Goal: Book appointment/travel/reservation

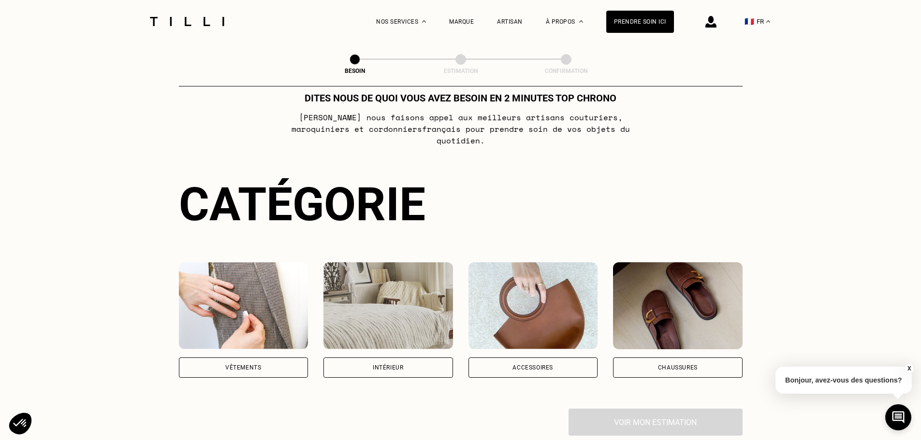
click at [256, 303] on img at bounding box center [244, 305] width 130 height 87
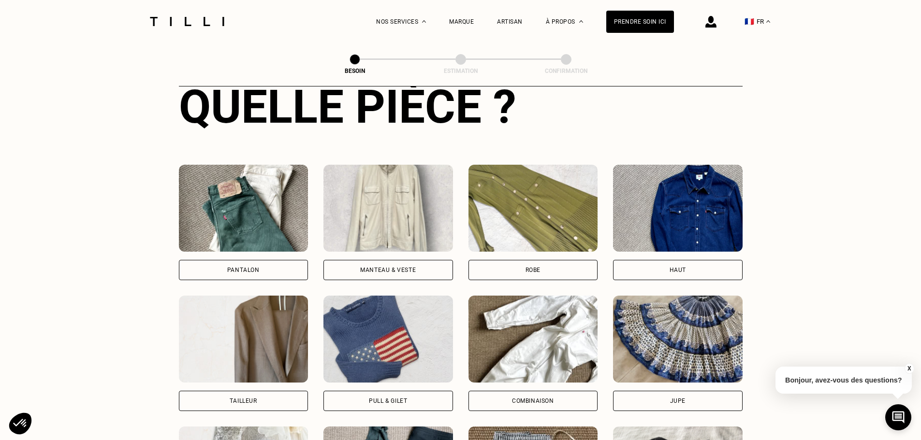
drag, startPoint x: 251, startPoint y: 208, endPoint x: 253, endPoint y: 215, distance: 6.9
click at [251, 208] on img at bounding box center [244, 208] width 130 height 87
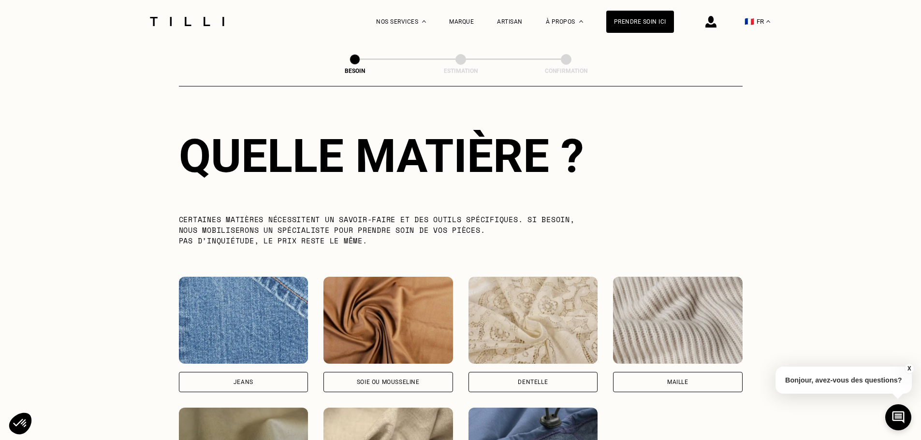
click at [243, 313] on img at bounding box center [244, 320] width 130 height 87
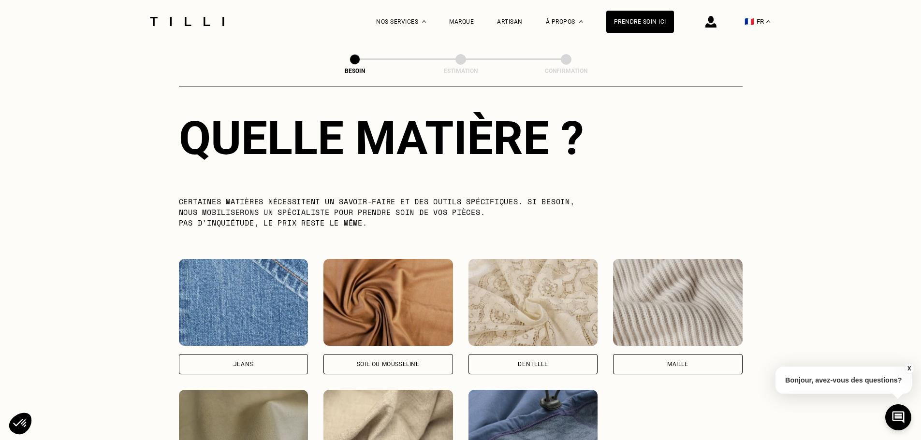
select select "FR"
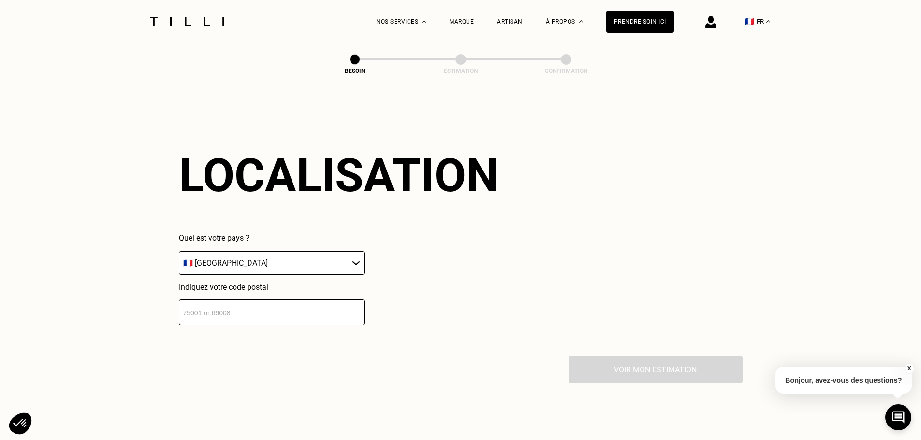
click at [297, 341] on div "Localisation Quel est votre pays ? 🇩🇪 [GEOGRAPHIC_DATA] 🇦🇹 [GEOGRAPHIC_DATA] 🇧🇪…" at bounding box center [460, 236] width 563 height 239
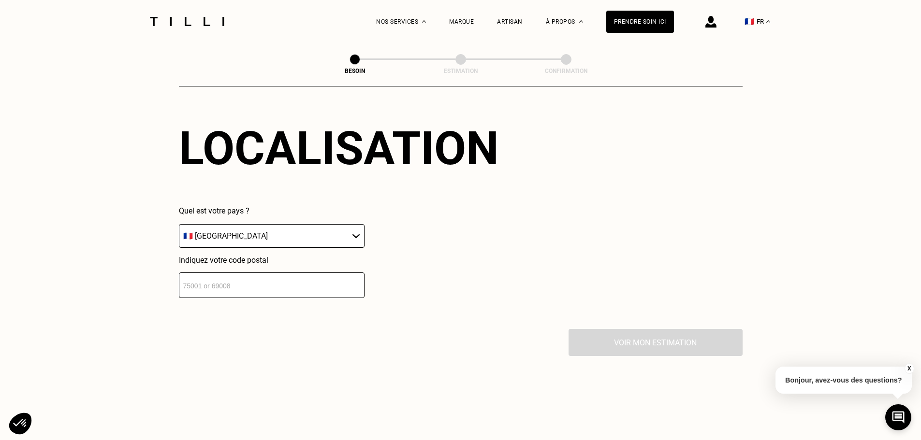
click at [301, 295] on div "Localisation Quel est votre pays ? 🇩🇪 [GEOGRAPHIC_DATA] 🇦🇹 [GEOGRAPHIC_DATA] 🇧🇪…" at bounding box center [460, 209] width 563 height 239
click at [308, 281] on input "number" at bounding box center [272, 285] width 186 height 26
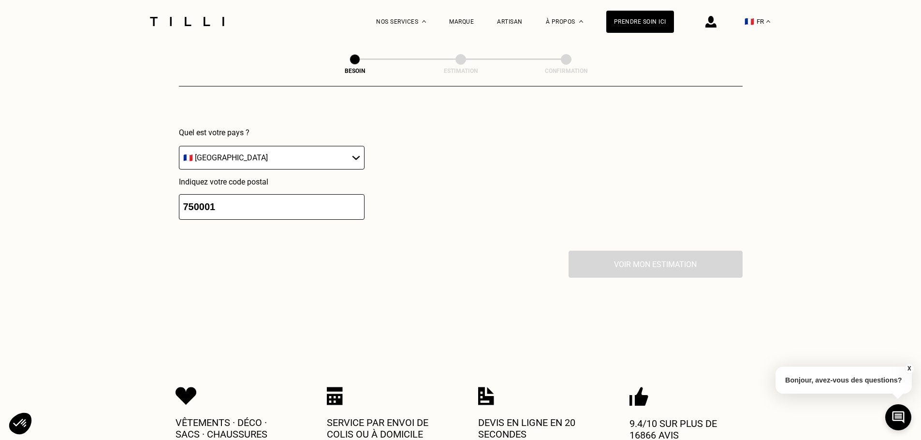
click at [664, 235] on div "Localisation Quel est votre pays ? 🇩🇪 [GEOGRAPHIC_DATA] 🇦🇹 [GEOGRAPHIC_DATA] 🇧🇪…" at bounding box center [460, 131] width 563 height 239
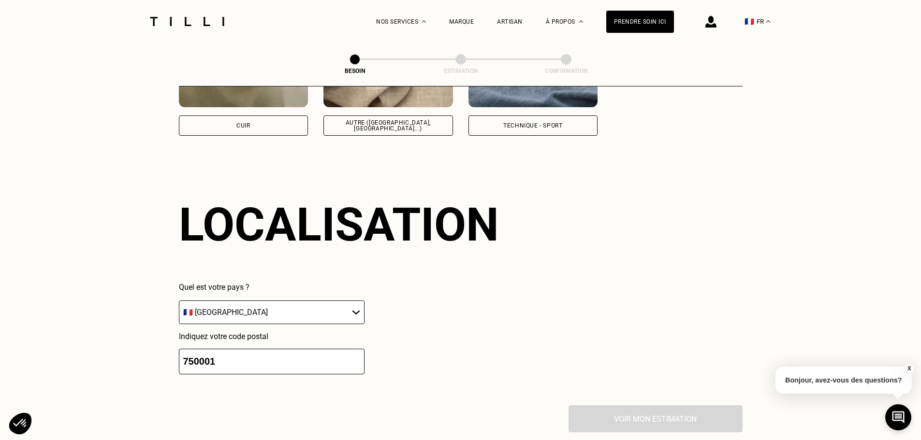
click at [467, 355] on div "Quel est votre pays ? 🇩🇪 [GEOGRAPHIC_DATA] 🇦🇹 [GEOGRAPHIC_DATA] 🇧🇪 [GEOGRAPHIC_…" at bounding box center [339, 329] width 320 height 92
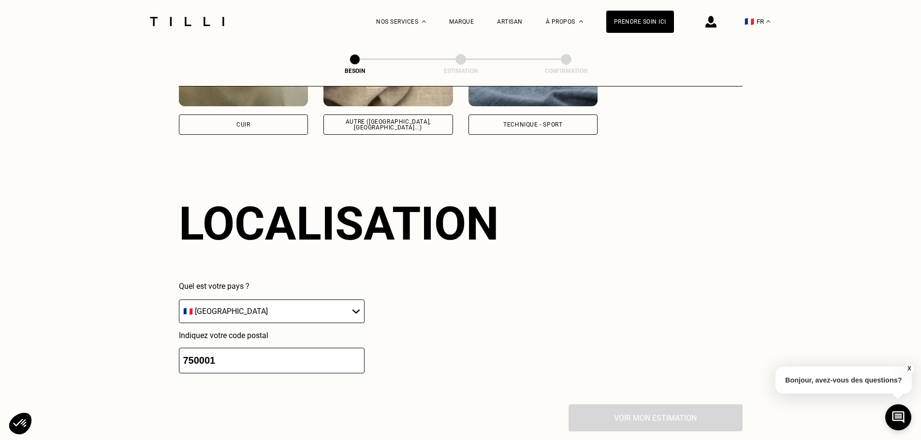
scroll to position [1250, 0]
click at [277, 364] on input "750001" at bounding box center [272, 360] width 186 height 26
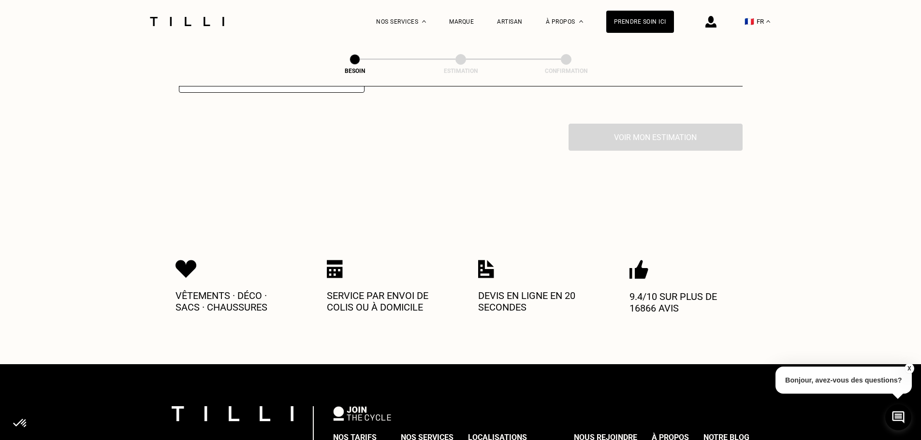
scroll to position [1540, 0]
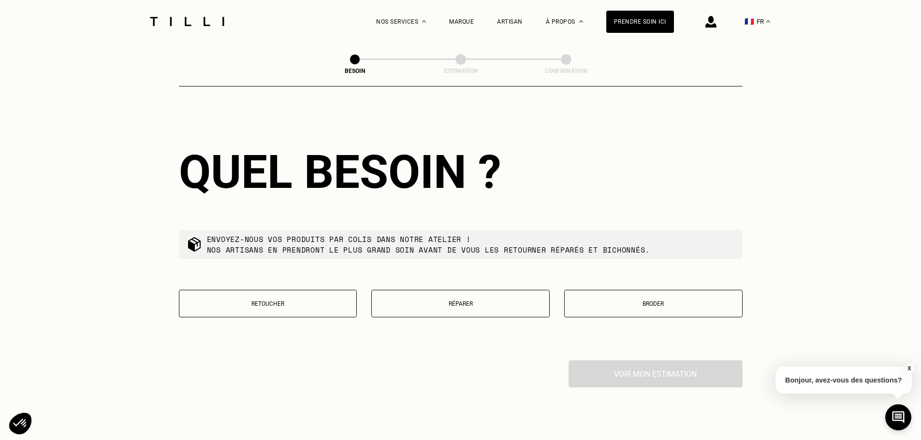
type input "75000"
click at [324, 301] on p "Retoucher" at bounding box center [268, 304] width 168 height 7
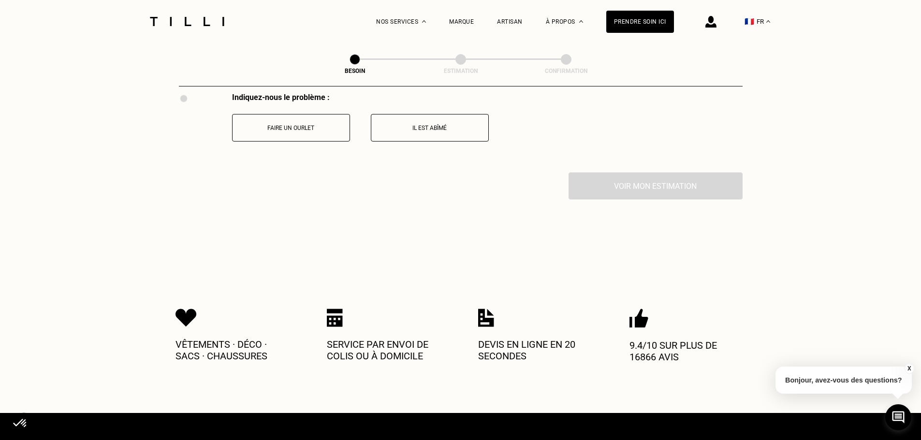
click at [302, 125] on p "Faire un ourlet" at bounding box center [290, 128] width 107 height 7
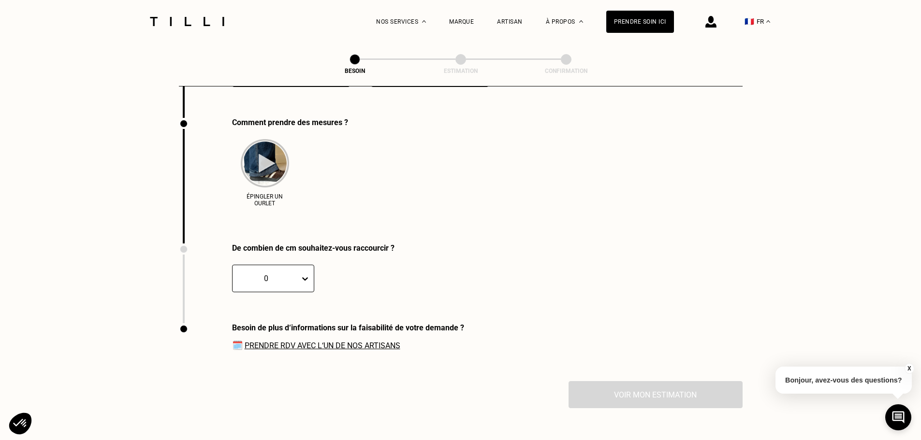
scroll to position [1867, 0]
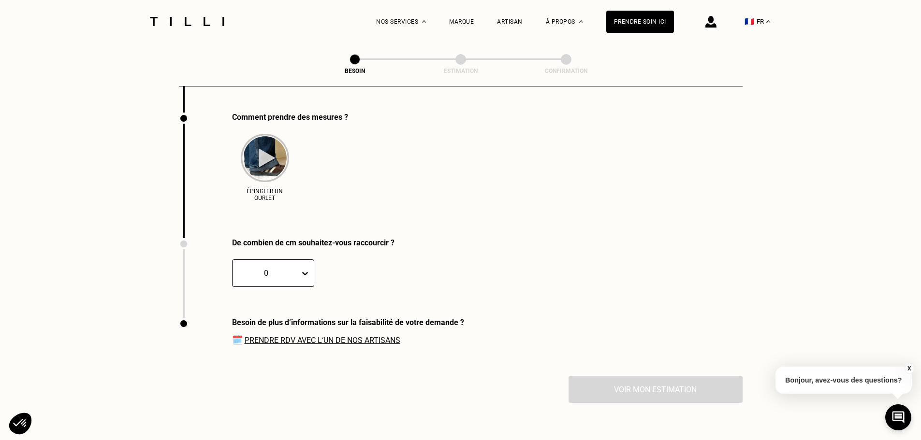
click at [268, 152] on img at bounding box center [265, 158] width 48 height 48
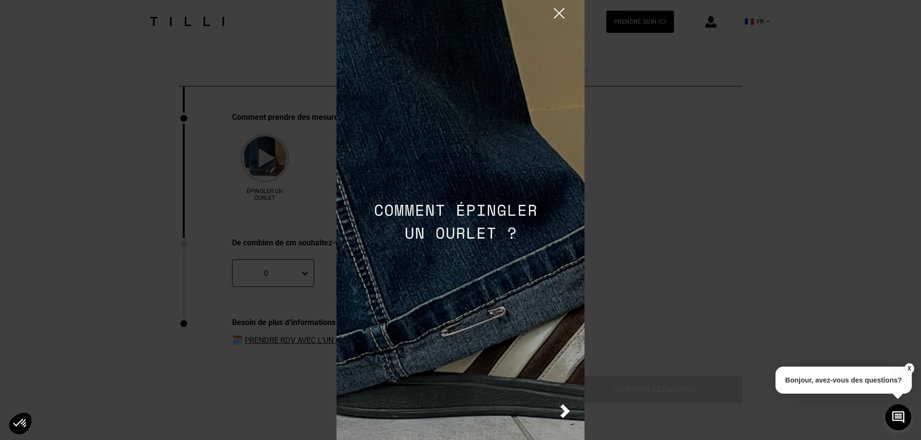
click at [563, 412] on img at bounding box center [565, 411] width 10 height 14
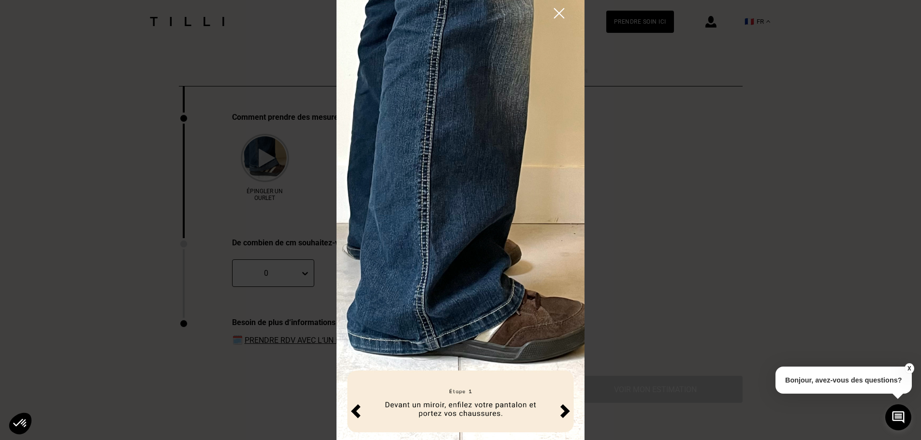
click at [563, 412] on img at bounding box center [565, 411] width 10 height 14
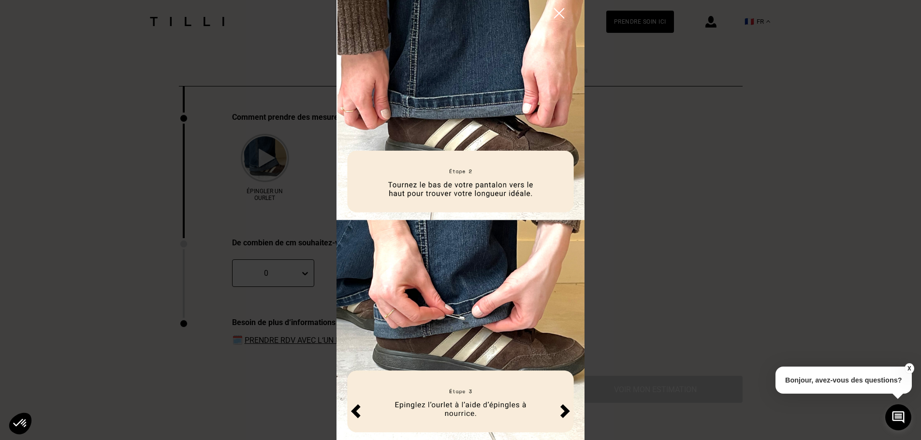
click at [562, 411] on img at bounding box center [565, 411] width 10 height 14
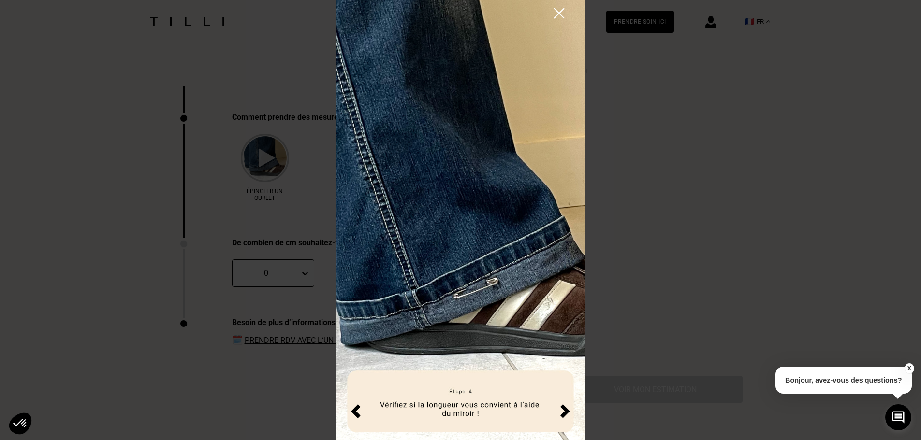
click at [565, 417] on img at bounding box center [565, 411] width 10 height 14
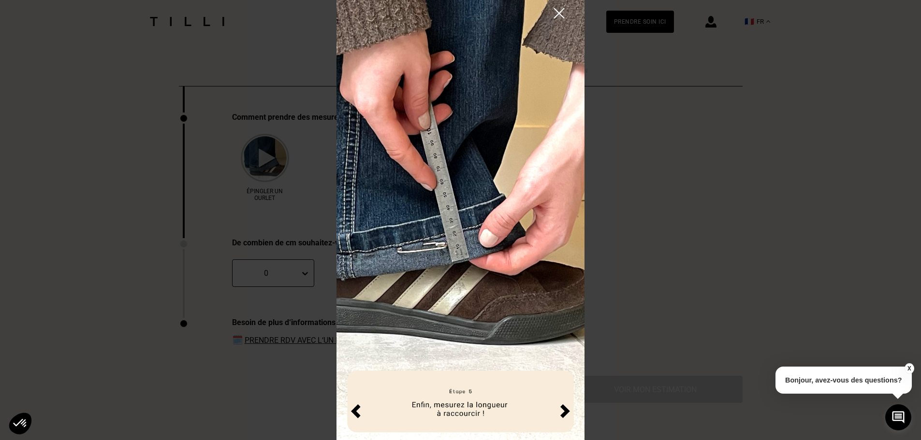
click at [565, 416] on img at bounding box center [565, 411] width 10 height 14
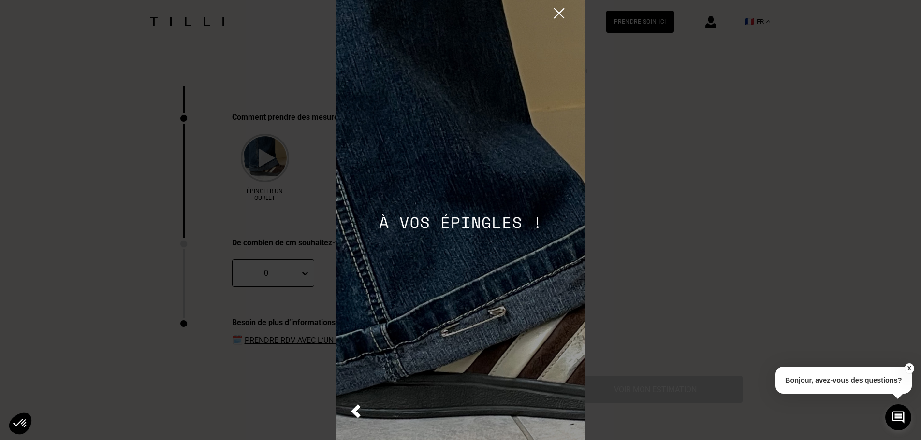
click at [564, 416] on img at bounding box center [459, 220] width 247 height 440
click at [561, 21] on img at bounding box center [558, 13] width 17 height 17
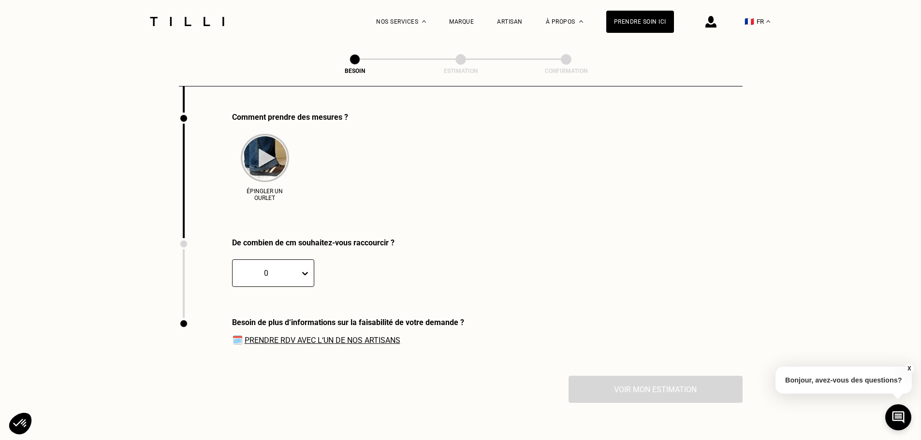
click at [306, 274] on icon at bounding box center [305, 274] width 10 height 10
click at [247, 336] on div "3" at bounding box center [251, 338] width 38 height 18
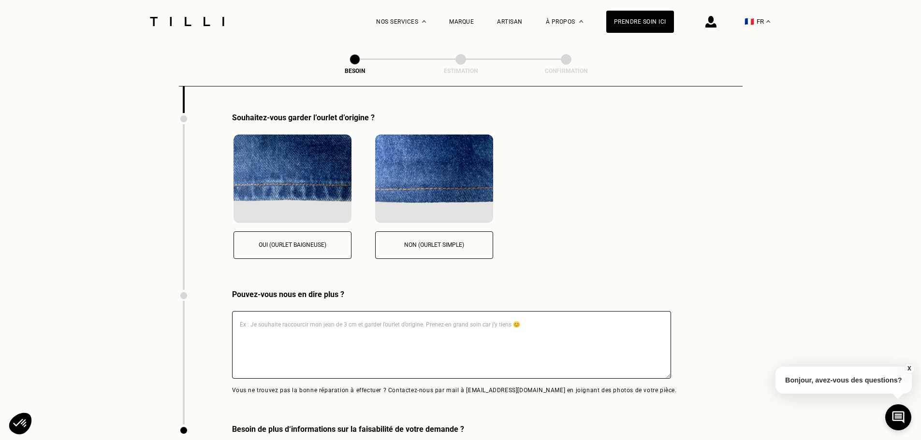
scroll to position [2073, 0]
click at [309, 245] on button "Oui (ourlet baigneuse)" at bounding box center [292, 245] width 118 height 28
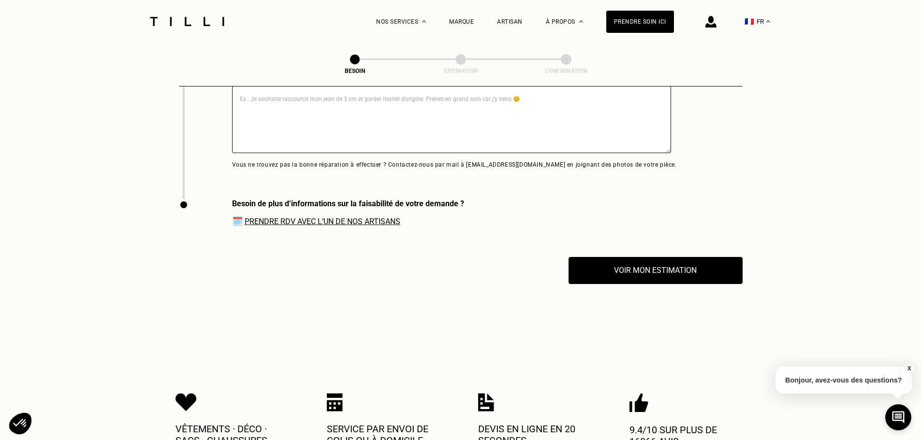
click at [347, 349] on div "Vêtements · Déco · Sacs · Chaussures Service par envoi de colis ou à domicile D…" at bounding box center [460, 420] width 570 height 156
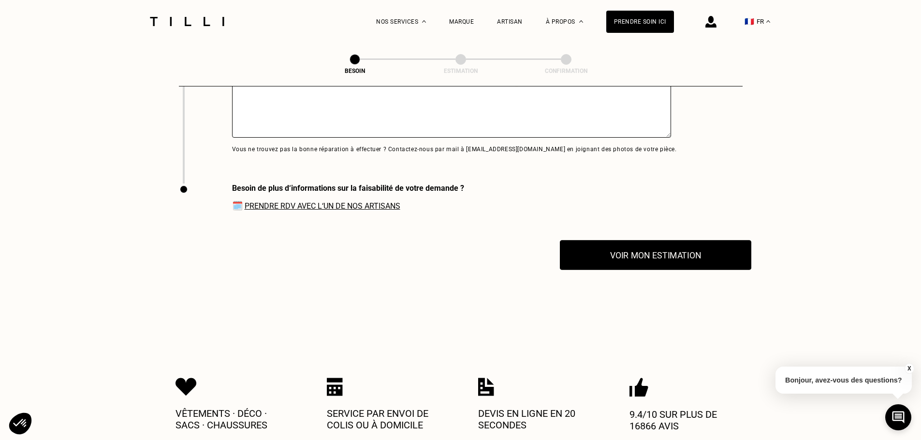
scroll to position [2314, 0]
click at [600, 262] on button "Voir mon estimation" at bounding box center [655, 255] width 191 height 30
